Goal: Check status: Check status

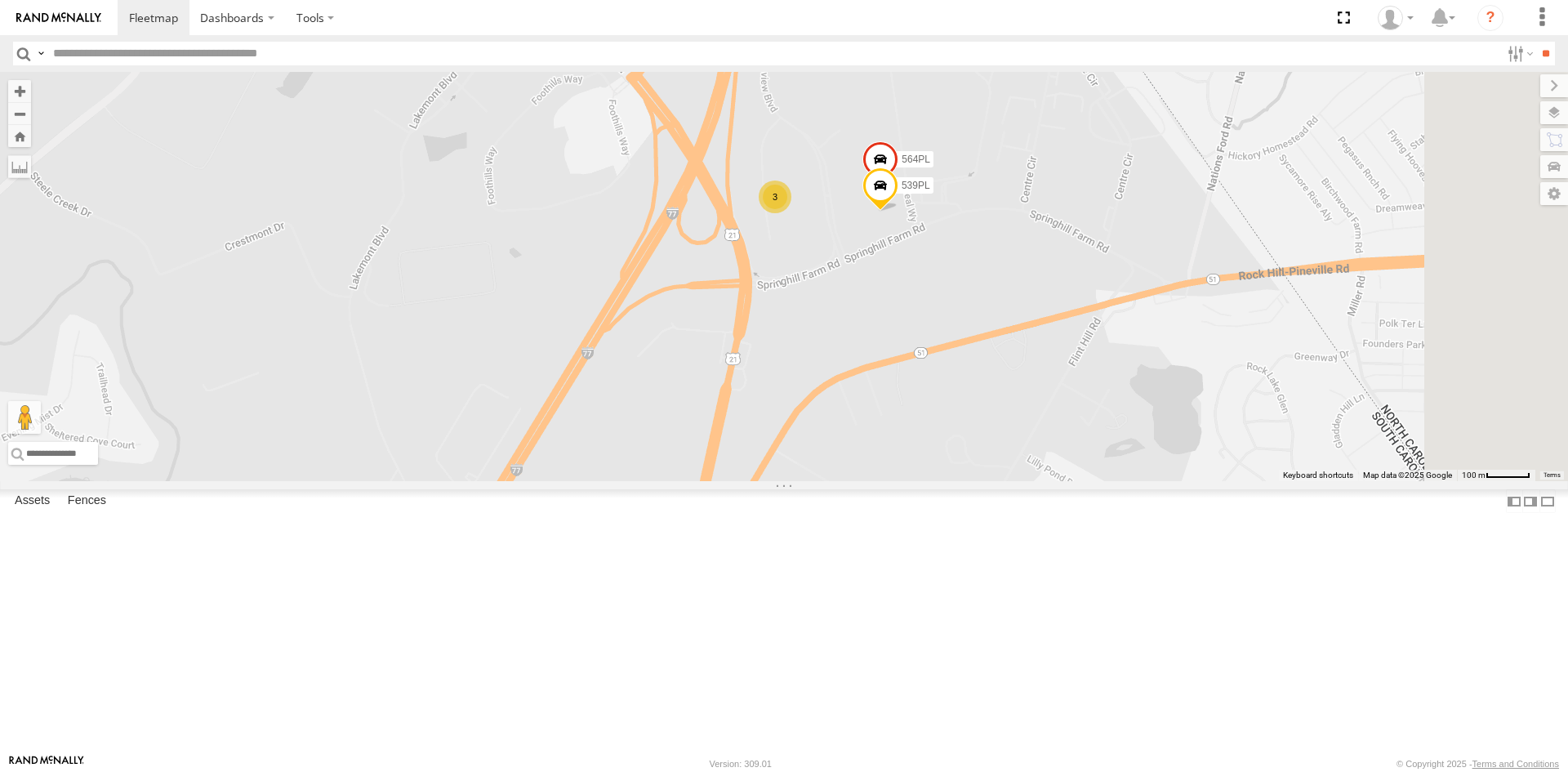
drag, startPoint x: 1104, startPoint y: 285, endPoint x: 1064, endPoint y: 399, distance: 120.8
click at [1064, 399] on div "T-189L 269046L 515PL 56-0504 56-0511 56-0499 269067L 269099L 455PL 269091L 577P…" at bounding box center [784, 276] width 1568 height 410
click at [1527, 112] on label at bounding box center [1538, 113] width 60 height 23
click at [0, 0] on span "Basemaps" at bounding box center [0, 0] width 0 height 0
click at [0, 0] on span "Satellite + Roadmap" at bounding box center [0, 0] width 0 height 0
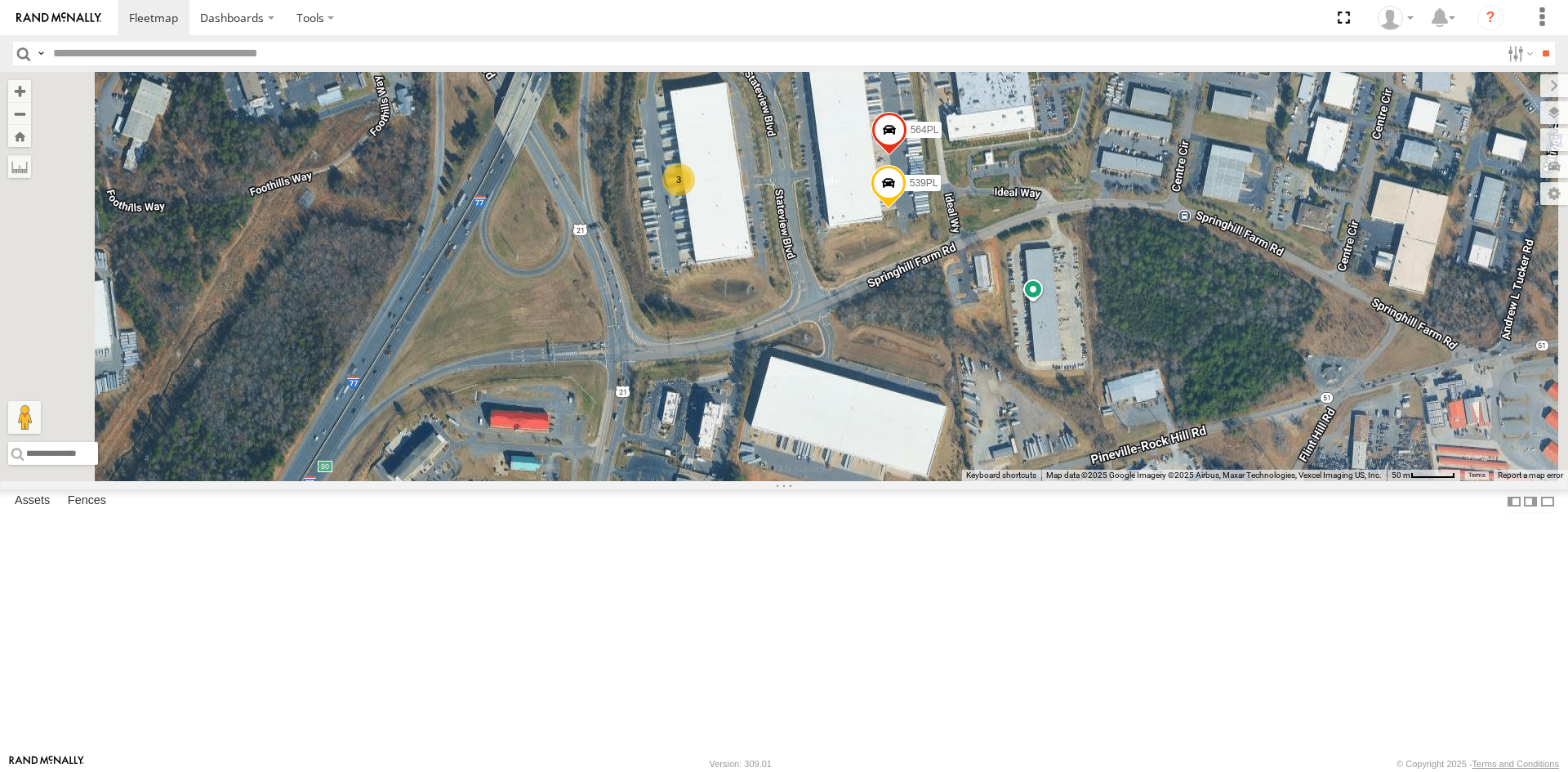
drag, startPoint x: 1090, startPoint y: 376, endPoint x: 1077, endPoint y: 427, distance: 52.6
click at [1077, 427] on div "T-189L 269046L 515PL 56-0504 56-0511 56-0499 269067L 269099L 455PL 269091L 577P…" at bounding box center [784, 276] width 1568 height 410
click at [1513, 92] on label at bounding box center [1541, 86] width 55 height 23
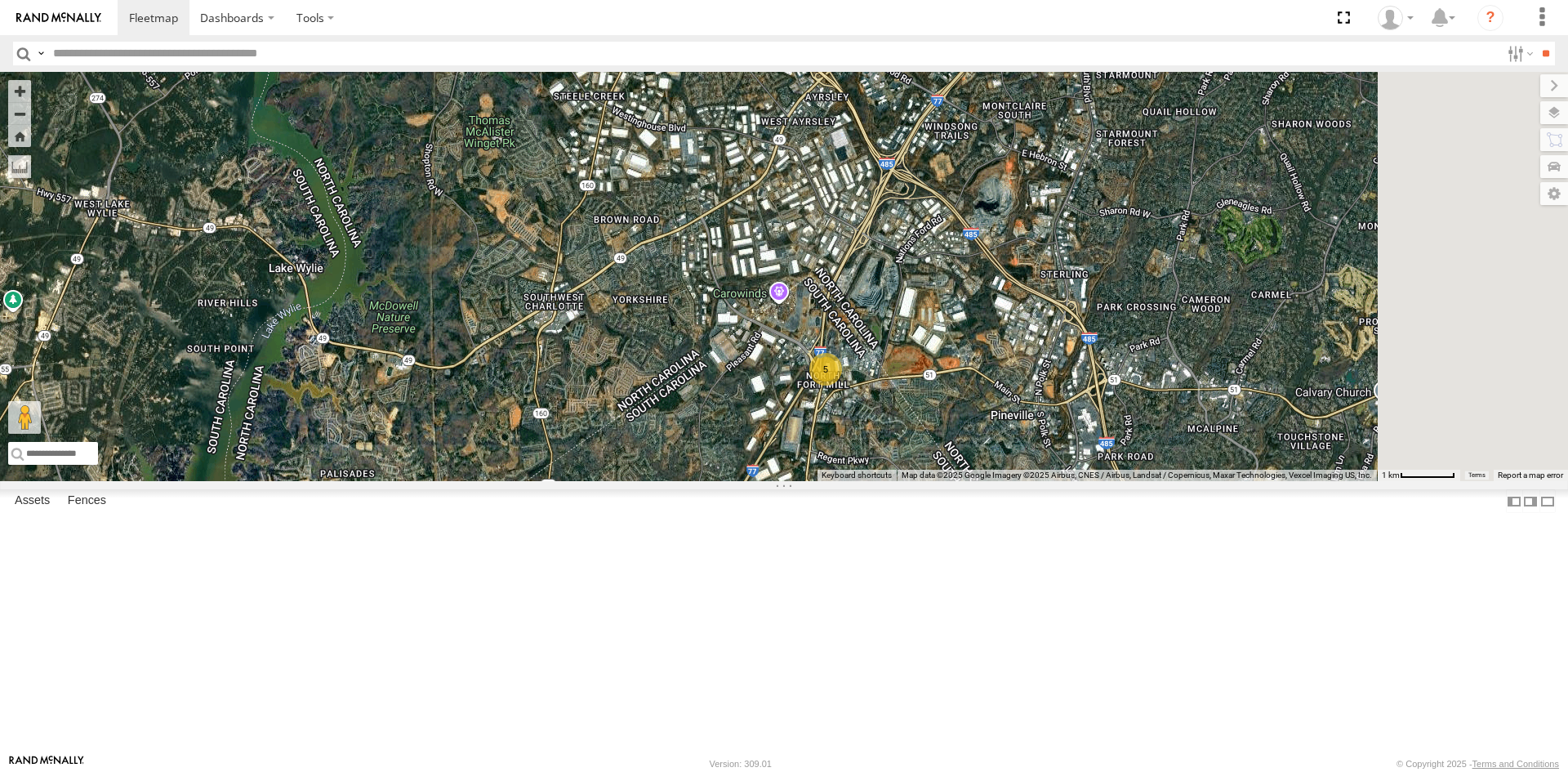
drag, startPoint x: 1229, startPoint y: 299, endPoint x: 1098, endPoint y: 426, distance: 182.5
click at [1098, 426] on div "T-189L 269046L 515PL 56-0504 56-0511 56-0499 269067L 269099L 455PL 269091L 577P…" at bounding box center [784, 276] width 1568 height 410
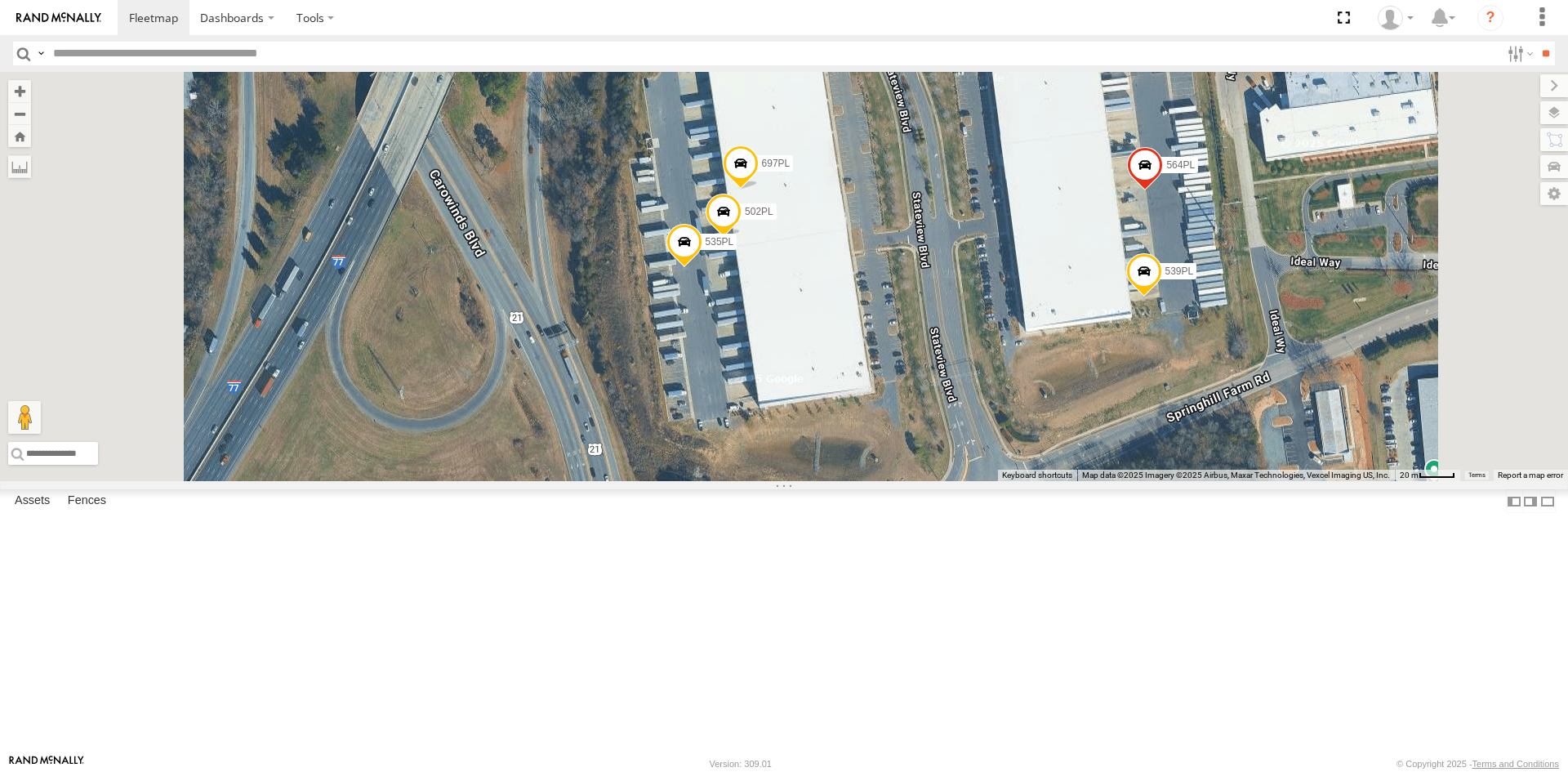
drag, startPoint x: 1153, startPoint y: 568, endPoint x: 1164, endPoint y: 340, distance: 228.3
click at [1164, 340] on div "T-189L 269046L 515PL 56-0504 56-0511 56-0499 269067L 269099L 455PL 269091L 577P…" at bounding box center [784, 276] width 1568 height 410
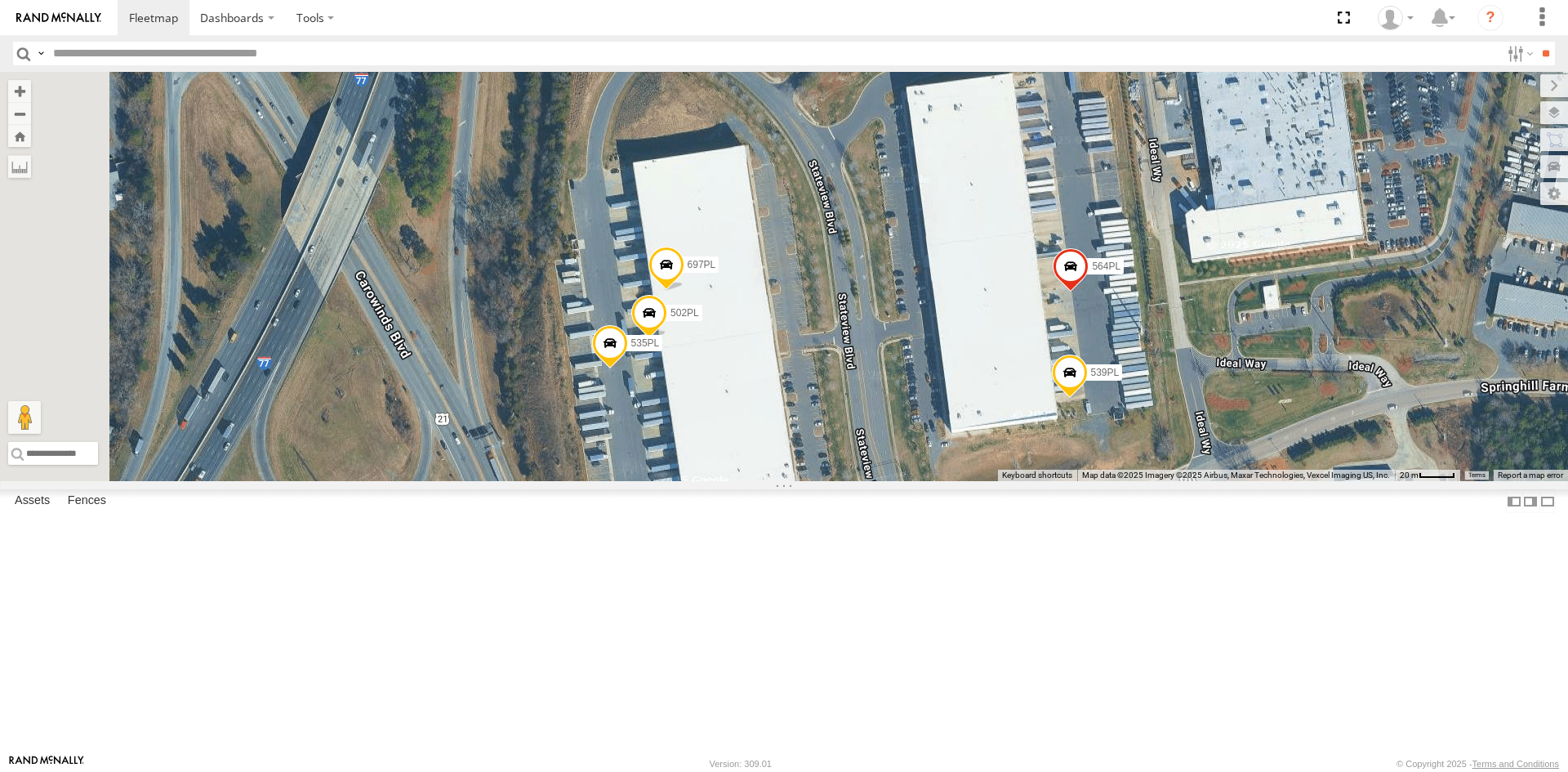
drag, startPoint x: 1167, startPoint y: 391, endPoint x: 1091, endPoint y: 492, distance: 126.4
click at [1091, 481] on div "T-189L 269046L 515PL 56-0504 56-0511 56-0499 269067L 269099L 455PL 269091L 577P…" at bounding box center [784, 276] width 1568 height 410
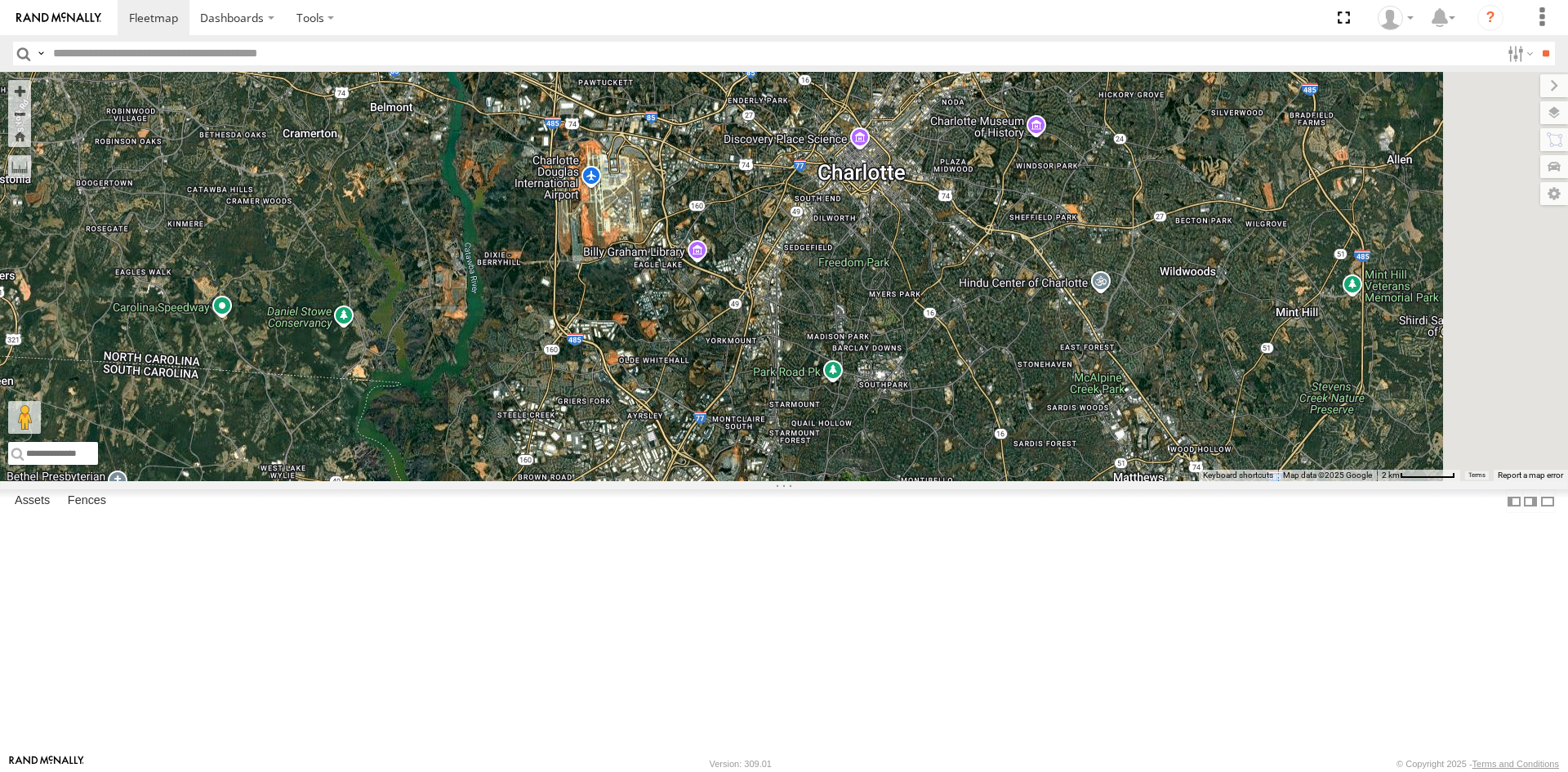
drag, startPoint x: 1165, startPoint y: 361, endPoint x: 987, endPoint y: 549, distance: 258.9
click at [987, 481] on div "T-189L 269046L 515PL 56-0504 56-0511 56-0499 269067L 269099L 455PL 269091L 577P…" at bounding box center [784, 276] width 1568 height 410
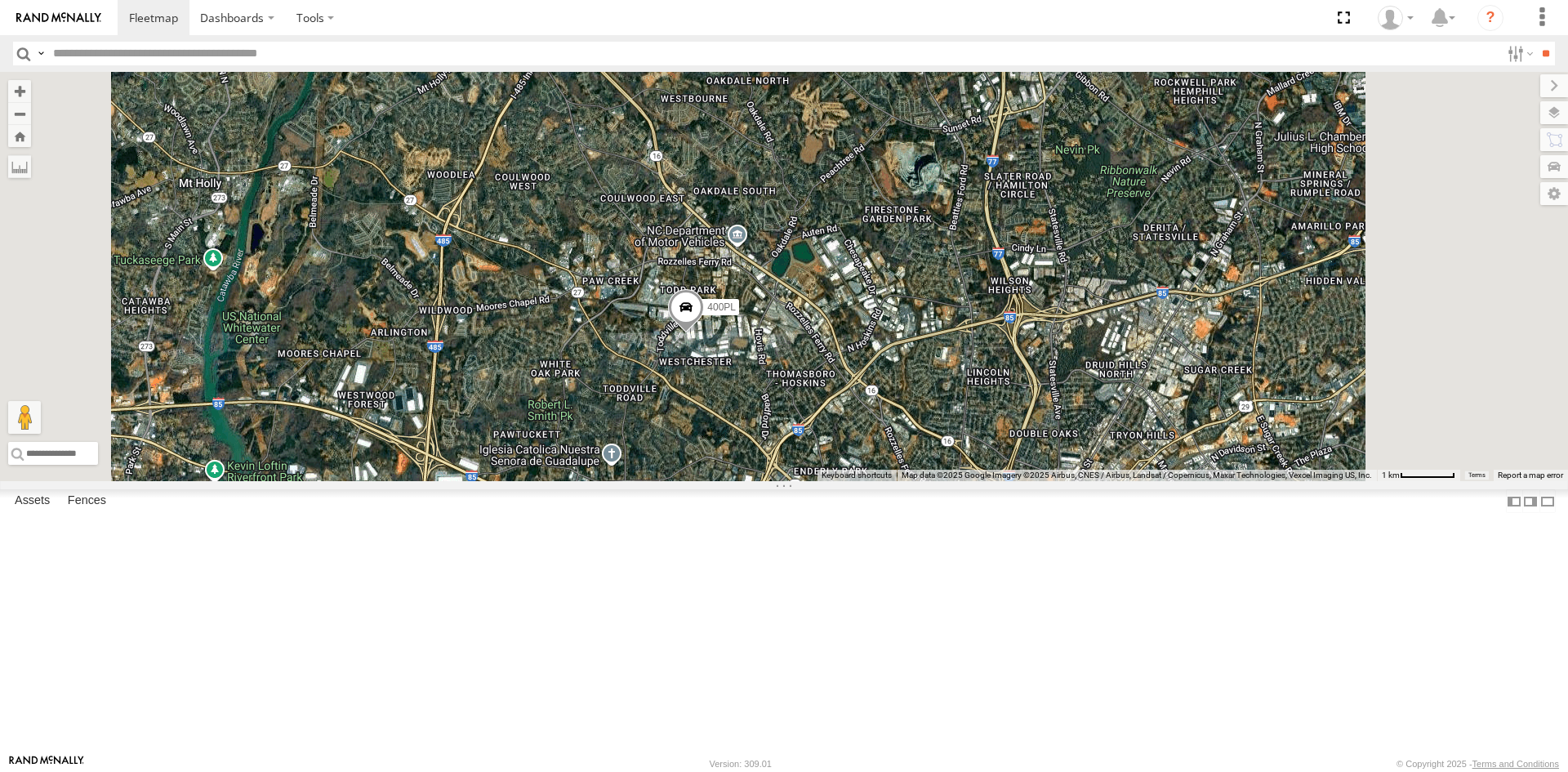
drag, startPoint x: 991, startPoint y: 598, endPoint x: 945, endPoint y: 341, distance: 261.1
click at [946, 348] on div "T-189L 269046L 515PL 56-0504 56-0511 56-0499 269067L 269099L 455PL 269091L 577P…" at bounding box center [784, 276] width 1568 height 410
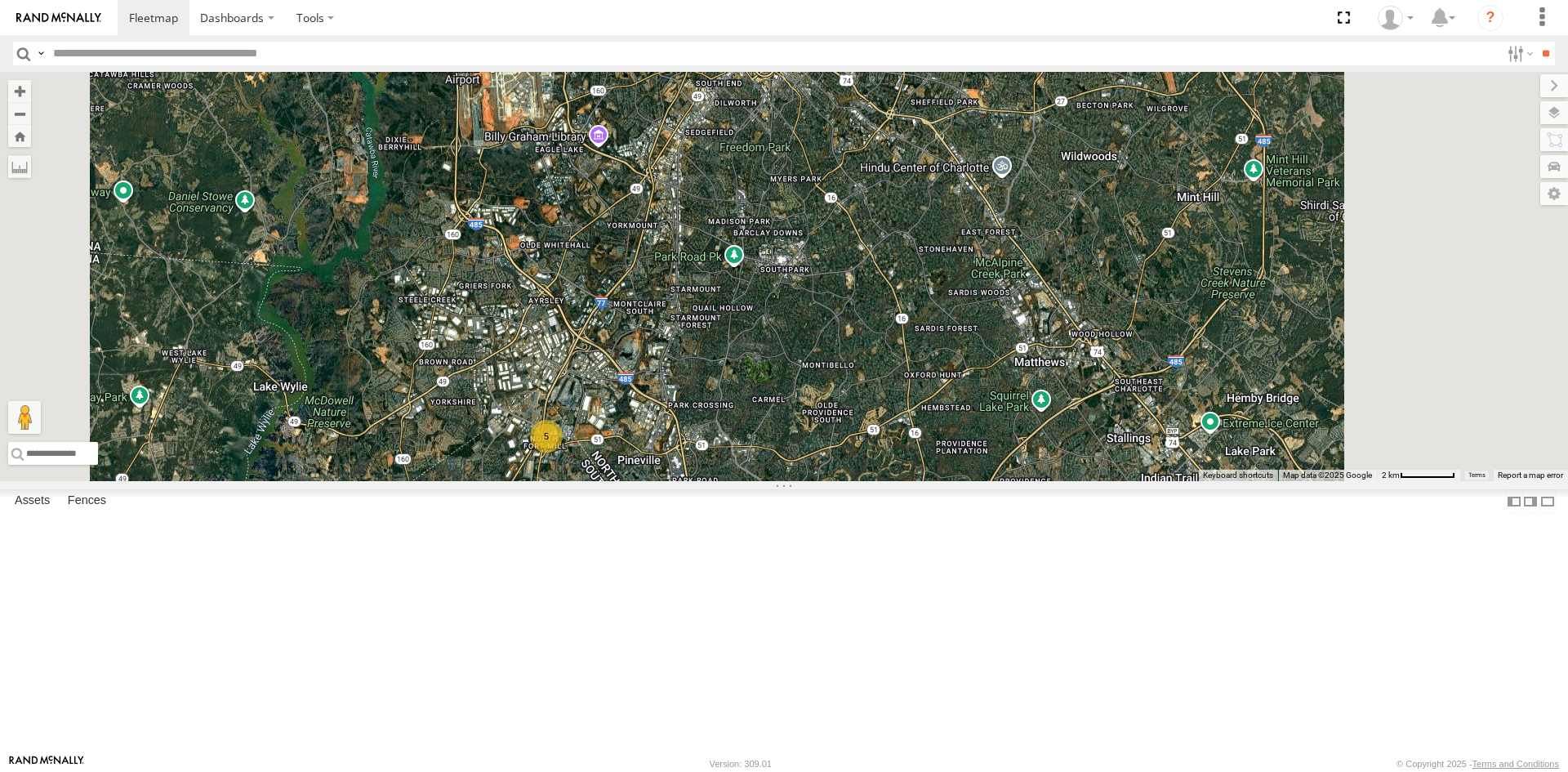
drag, startPoint x: 985, startPoint y: 587, endPoint x: 875, endPoint y: 358, distance: 254.0
click at [875, 358] on div "T-189L 269046L 515PL 56-0504 56-0511 56-0499 269067L 269099L 455PL 269091L 577P…" at bounding box center [784, 276] width 1568 height 410
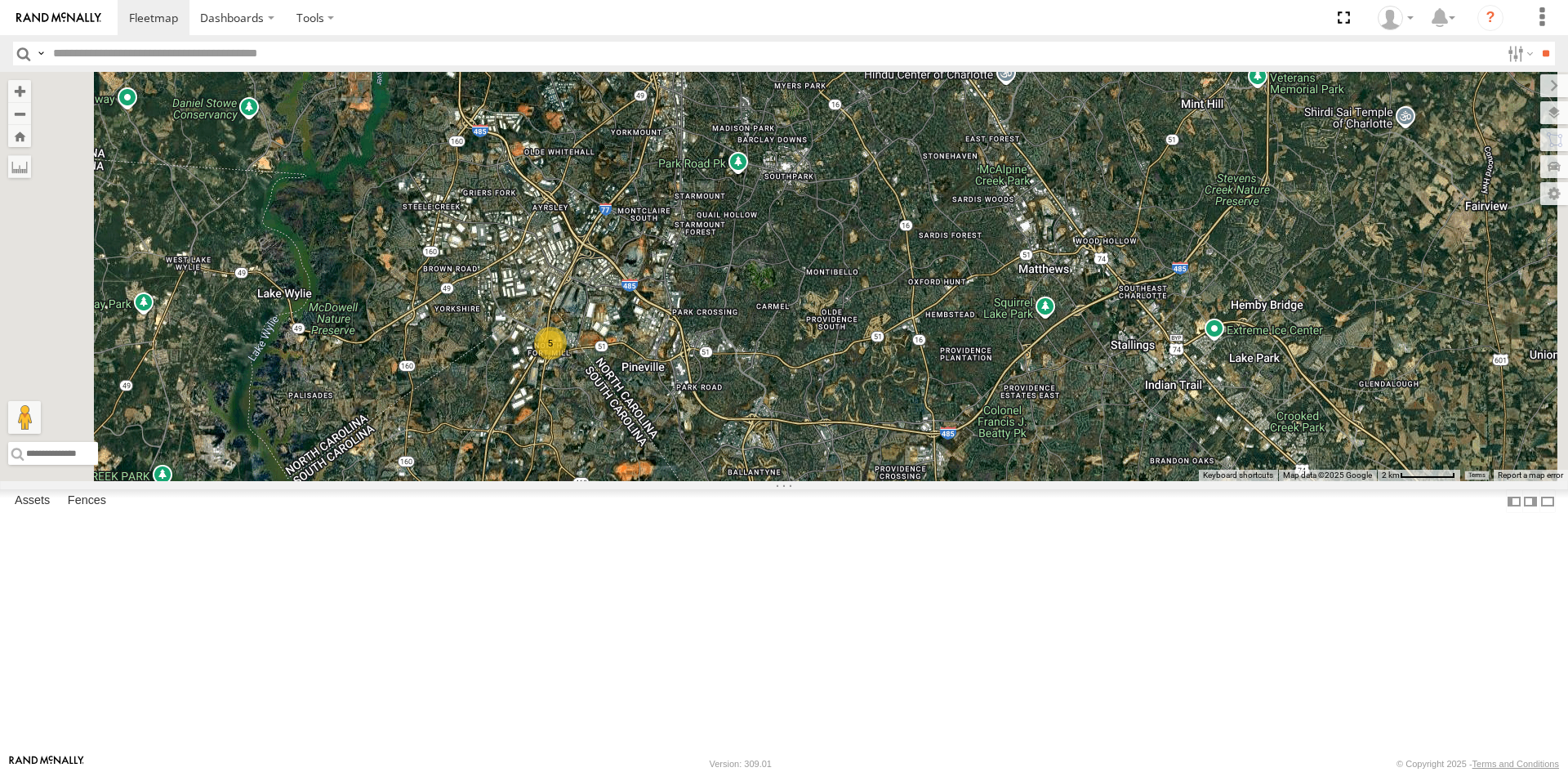
drag, startPoint x: 861, startPoint y: 377, endPoint x: 1010, endPoint y: 204, distance: 228.3
click at [1010, 204] on div "T-189L 269046L 515PL 56-0504 56-0511 56-0499 269067L 269099L 455PL 269091L 577P…" at bounding box center [784, 276] width 1568 height 410
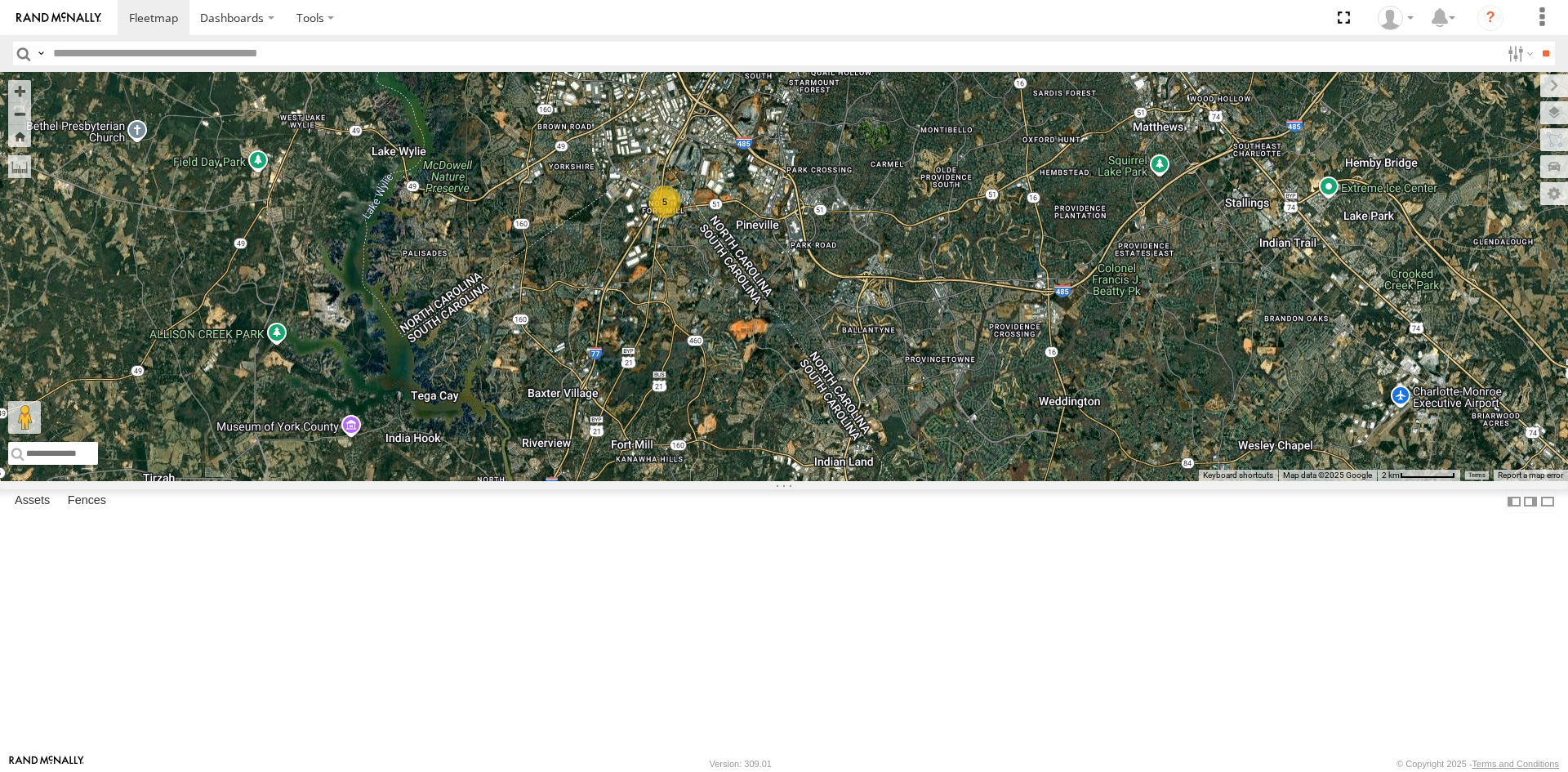
click at [681, 218] on div "5" at bounding box center [664, 201] width 32 height 32
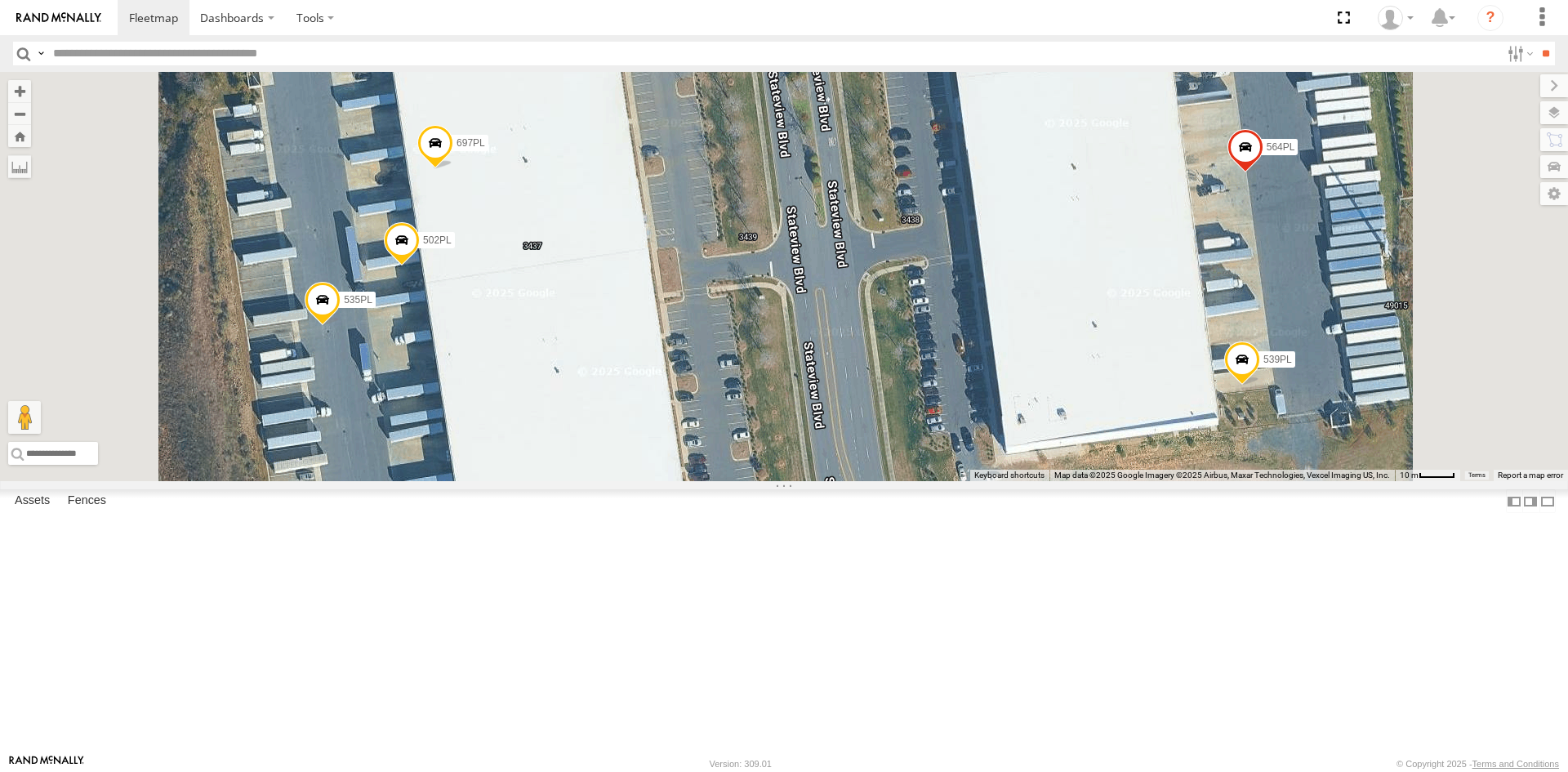
click at [1264, 172] on span at bounding box center [1245, 150] width 36 height 44
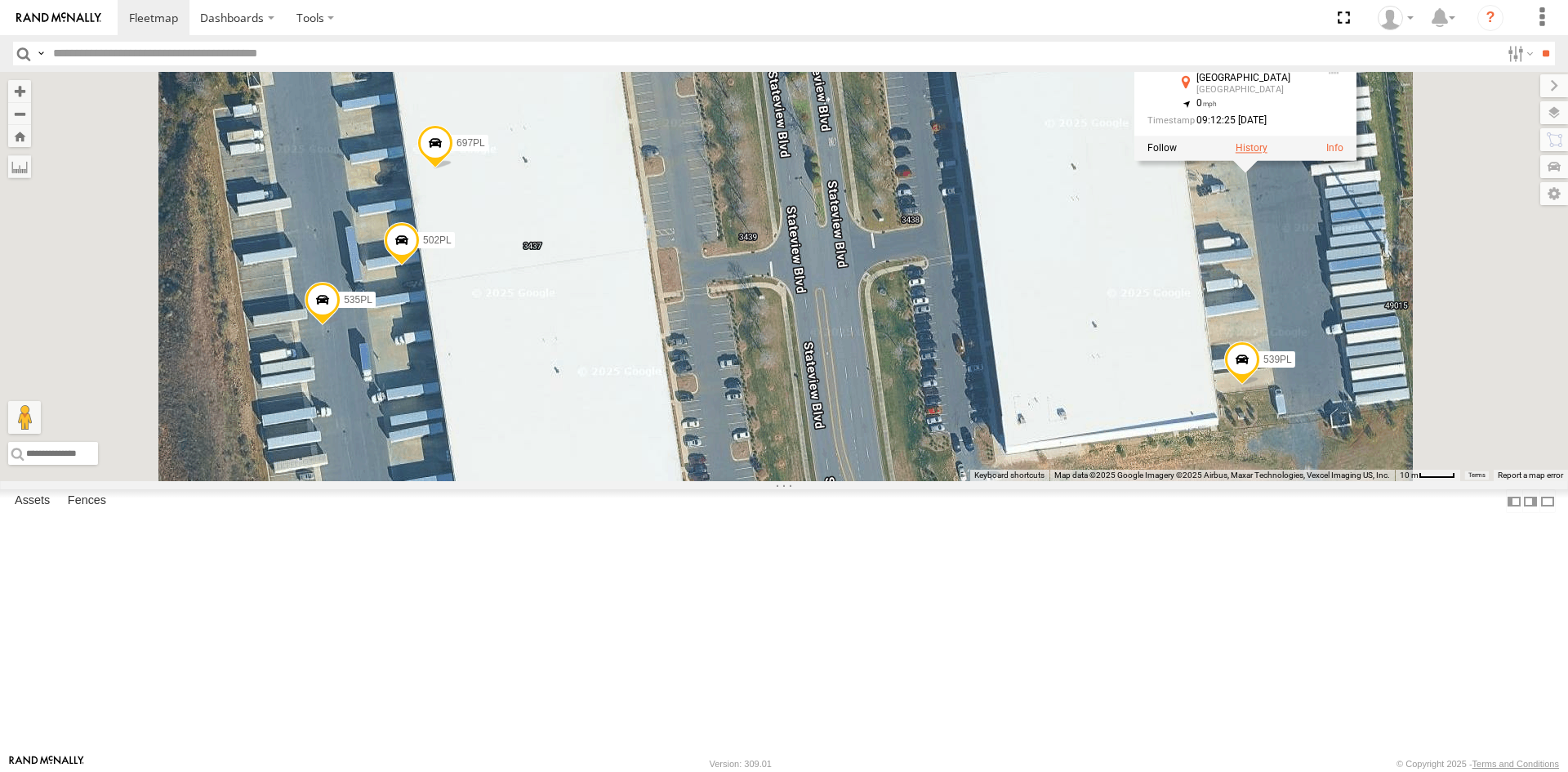
click at [1268, 154] on label at bounding box center [1251, 148] width 31 height 12
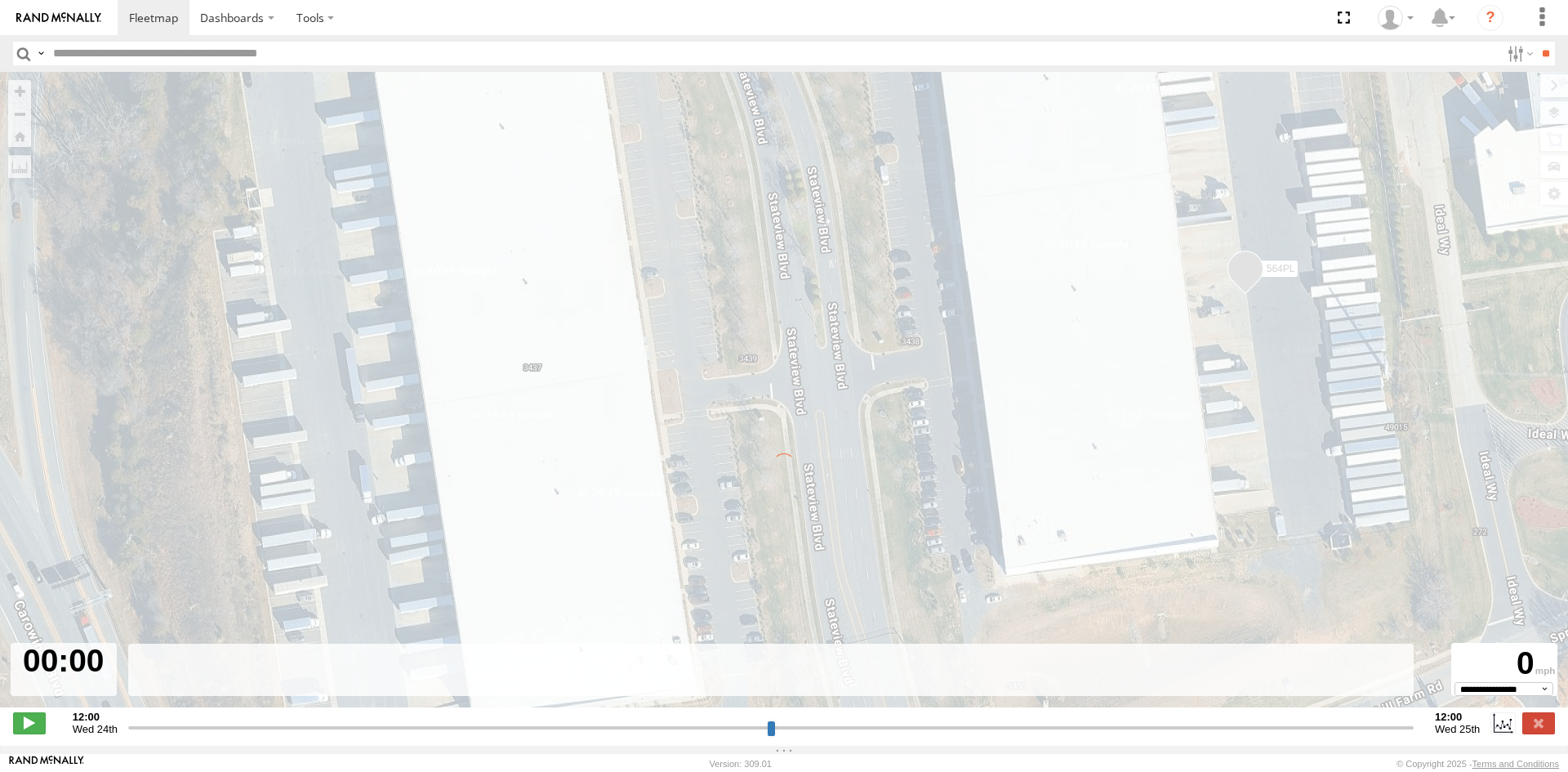
type input "**********"
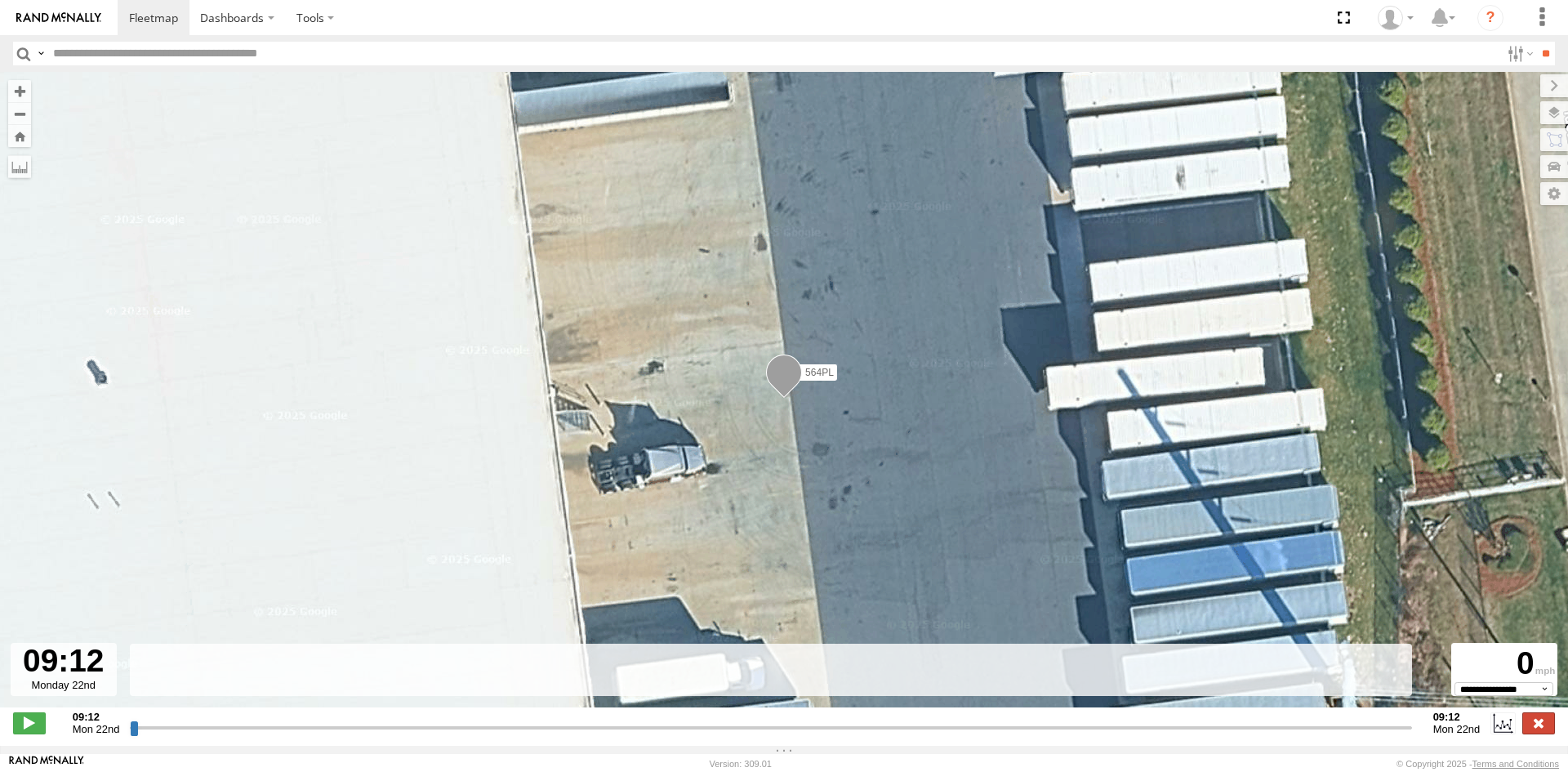
click at [1537, 733] on label at bounding box center [1538, 723] width 32 height 22
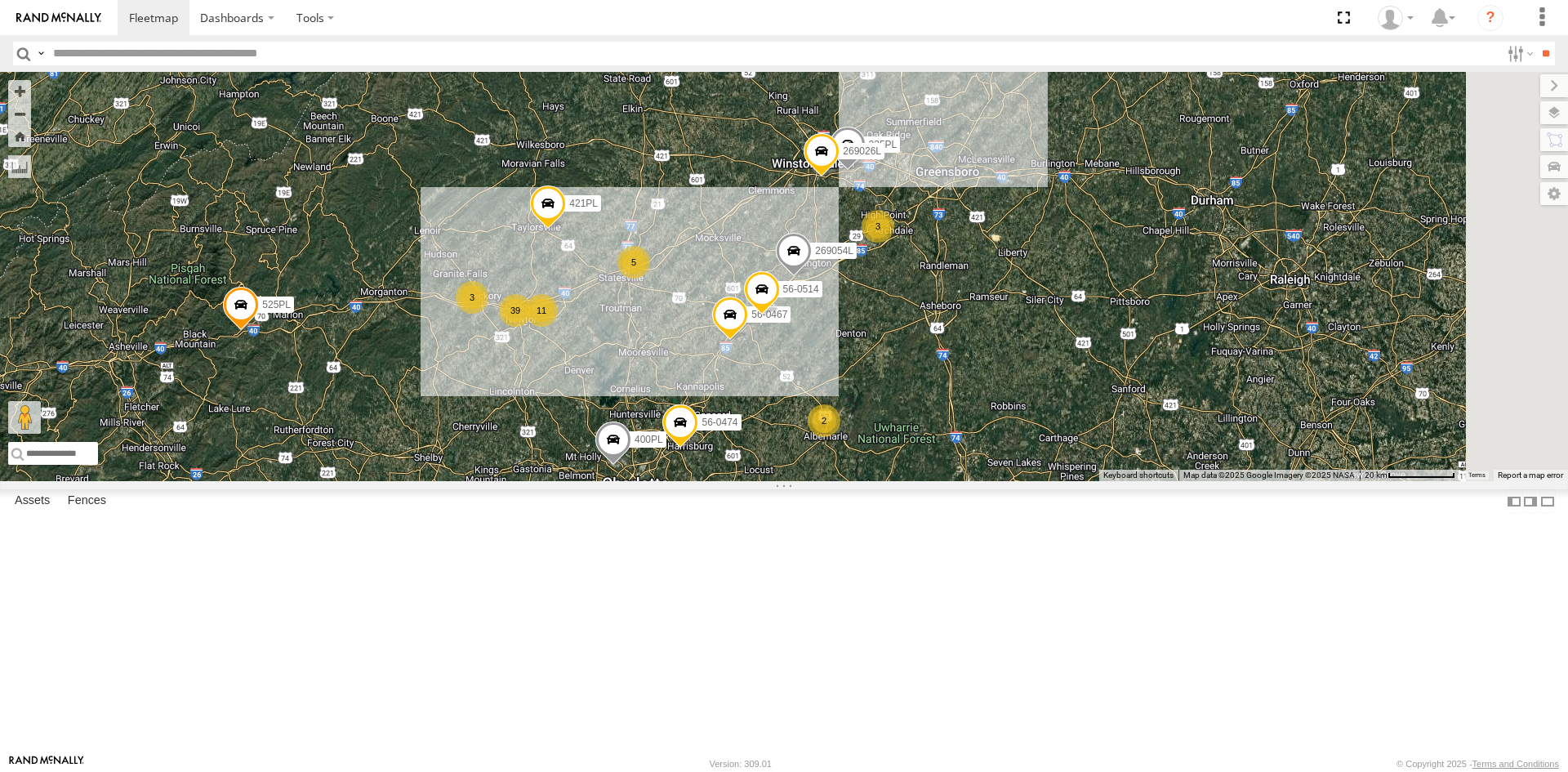
drag, startPoint x: 1394, startPoint y: 341, endPoint x: 1006, endPoint y: 485, distance: 413.9
click at [1006, 481] on div "39 3 5 3 11 235PL 5 2 400PL 56-0467 56-0474 56-0514 269026L 525PL 421PL 269054L" at bounding box center [784, 276] width 1568 height 410
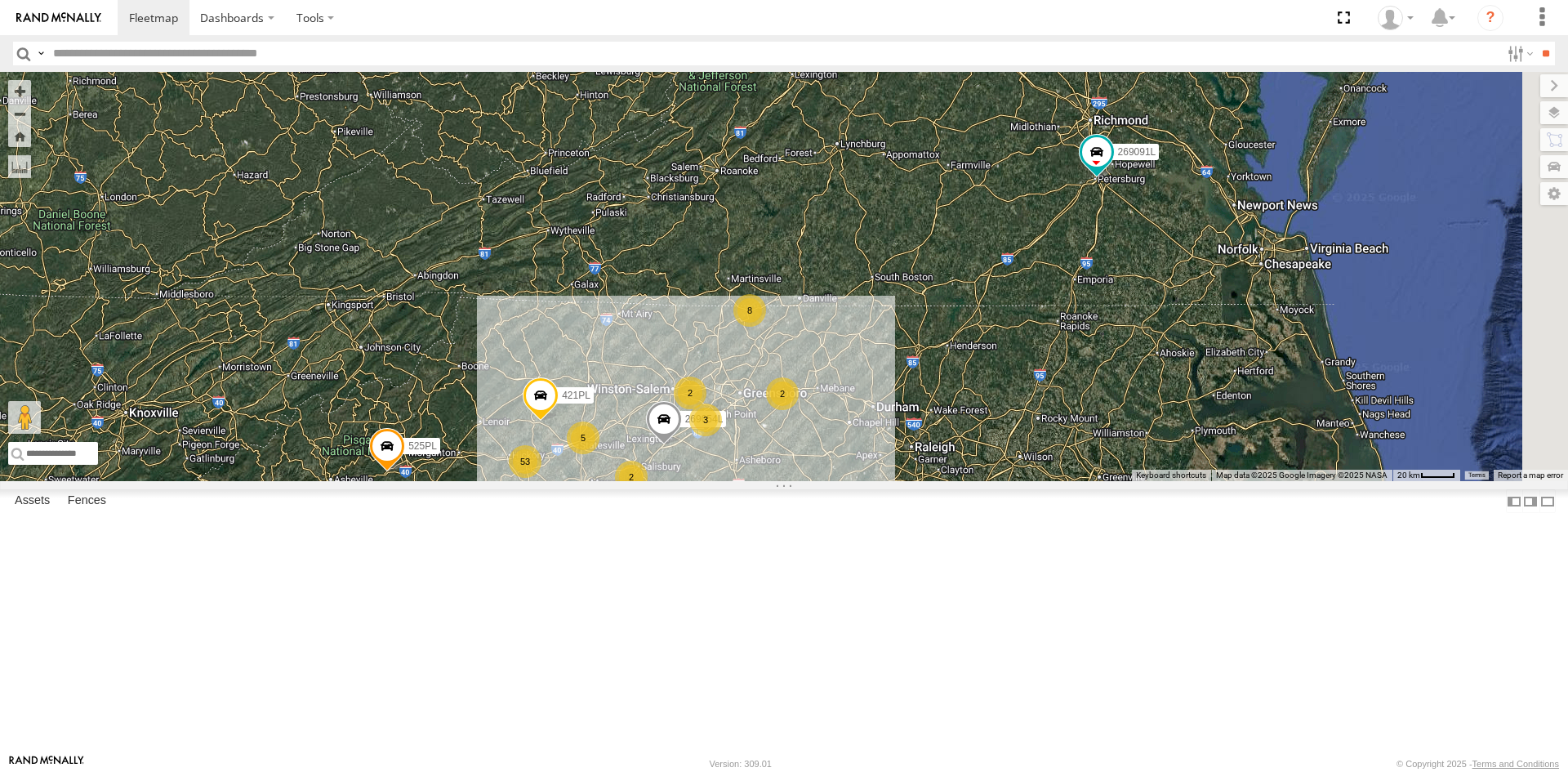
drag, startPoint x: 1410, startPoint y: 319, endPoint x: 1150, endPoint y: 474, distance: 302.7
click at [1150, 474] on div "400PL 56-0474 525PL 421PL 269054L 8 53 2 5 3 269091L 15 2 5 2 2" at bounding box center [784, 276] width 1568 height 410
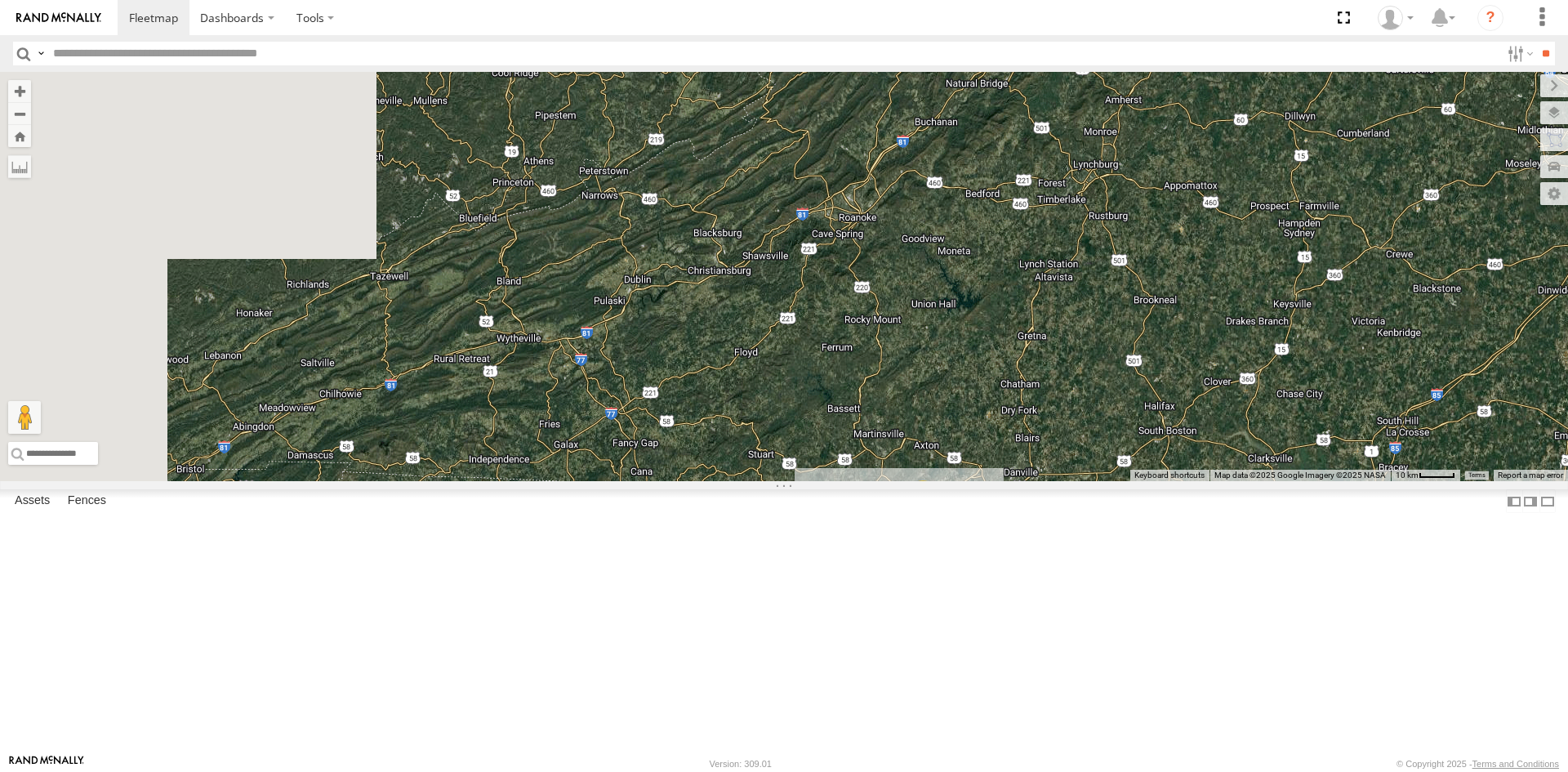
drag, startPoint x: 1034, startPoint y: 531, endPoint x: 1565, endPoint y: 314, distance: 573.6
click at [1566, 364] on div "400PL 56-0474 525PL 421PL 269054L 269091L 455PL 8 2" at bounding box center [784, 276] width 1568 height 410
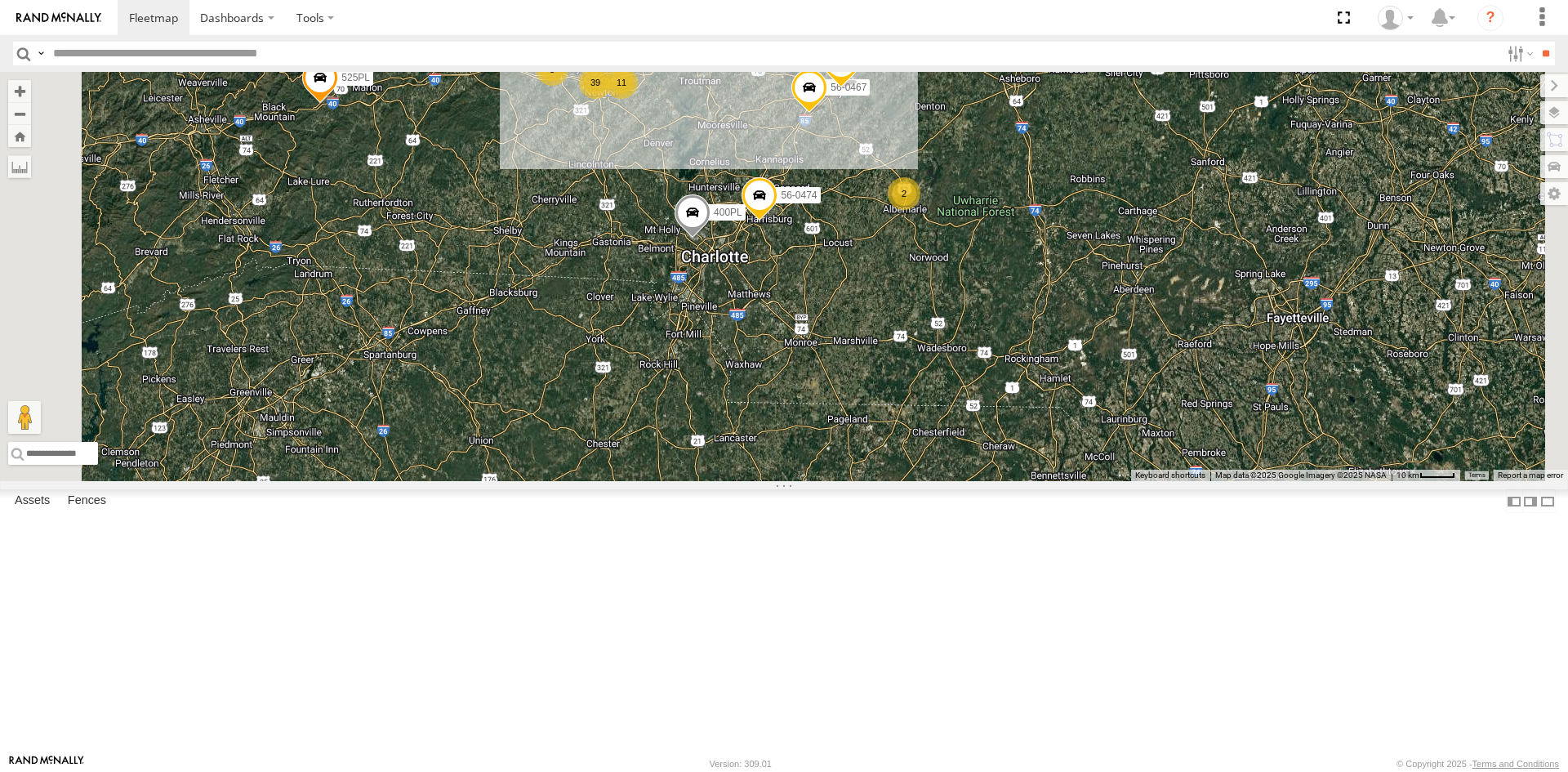
drag, startPoint x: 1045, startPoint y: 688, endPoint x: 1154, endPoint y: 239, distance: 462.0
click at [1154, 239] on div "400PL 56-0474 525PL 421PL 269054L 269091L 455PL 8 2 39 3 269078L 430PL 3 11 235…" at bounding box center [784, 276] width 1568 height 410
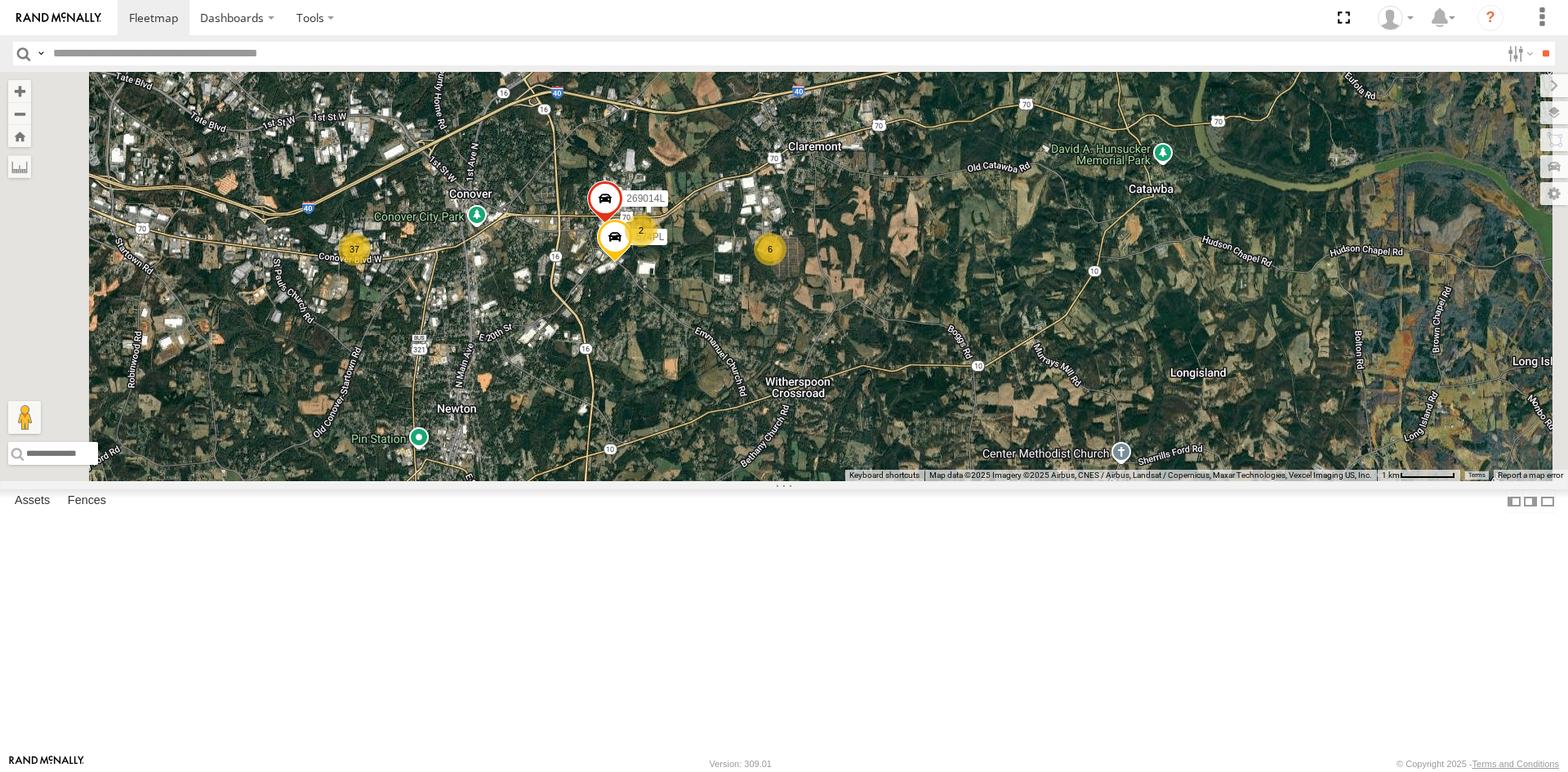
drag, startPoint x: 850, startPoint y: 276, endPoint x: 827, endPoint y: 478, distance: 203.3
click at [827, 478] on div "400PL 56-0474 525PL 421PL 269054L 269091L 455PL 269078L 430PL 235PL 56-0467 56-…" at bounding box center [784, 276] width 1568 height 410
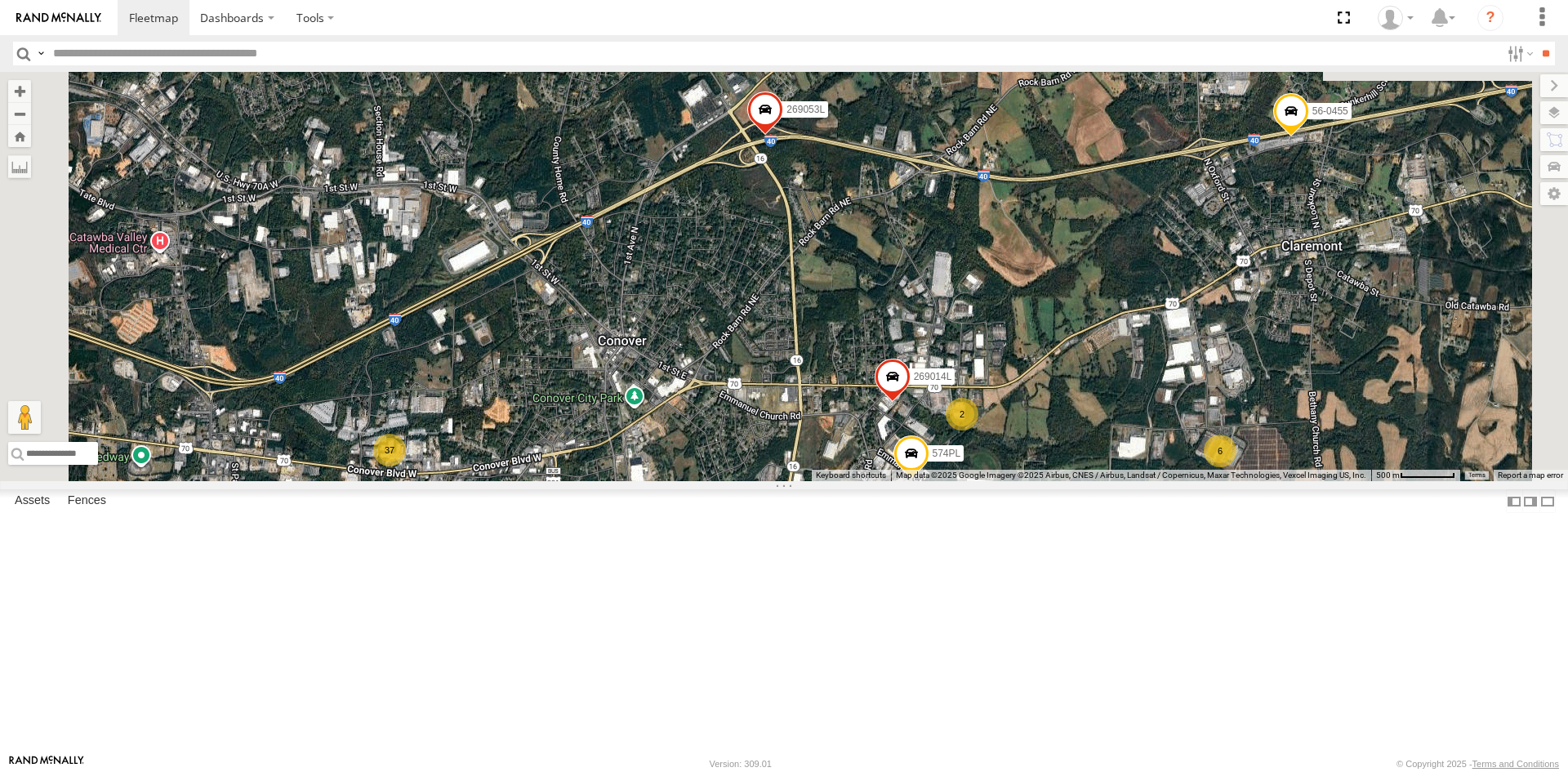
drag, startPoint x: 1289, startPoint y: 242, endPoint x: 1214, endPoint y: 401, distance: 175.8
click at [1214, 401] on div "269014L 37 269053L 6 2 56-0455 574PL" at bounding box center [784, 276] width 1568 height 410
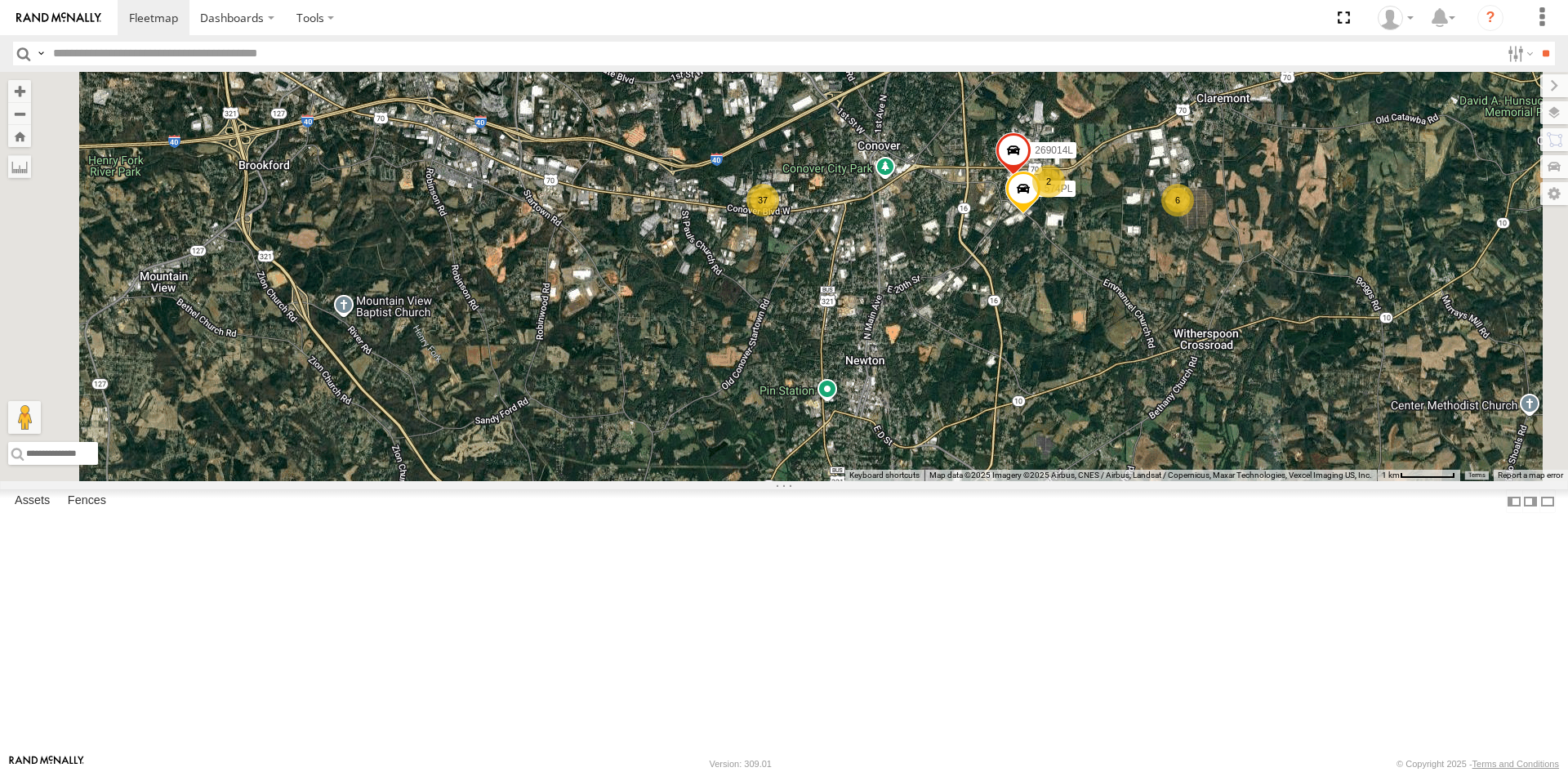
drag, startPoint x: 1252, startPoint y: 347, endPoint x: 1325, endPoint y: 159, distance: 201.7
click at [1325, 159] on div "269014L 269053L 56-0455 574PL 37 6 2" at bounding box center [784, 276] width 1568 height 410
